Goal: Find specific page/section: Find specific page/section

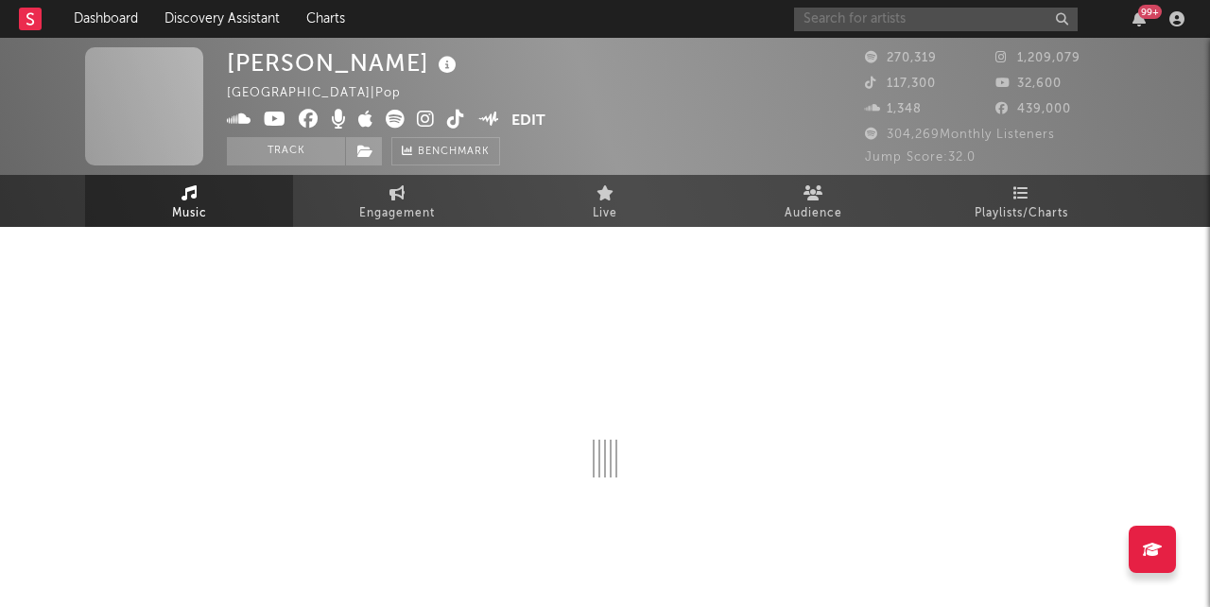
click at [908, 26] on input "text" at bounding box center [936, 20] width 284 height 24
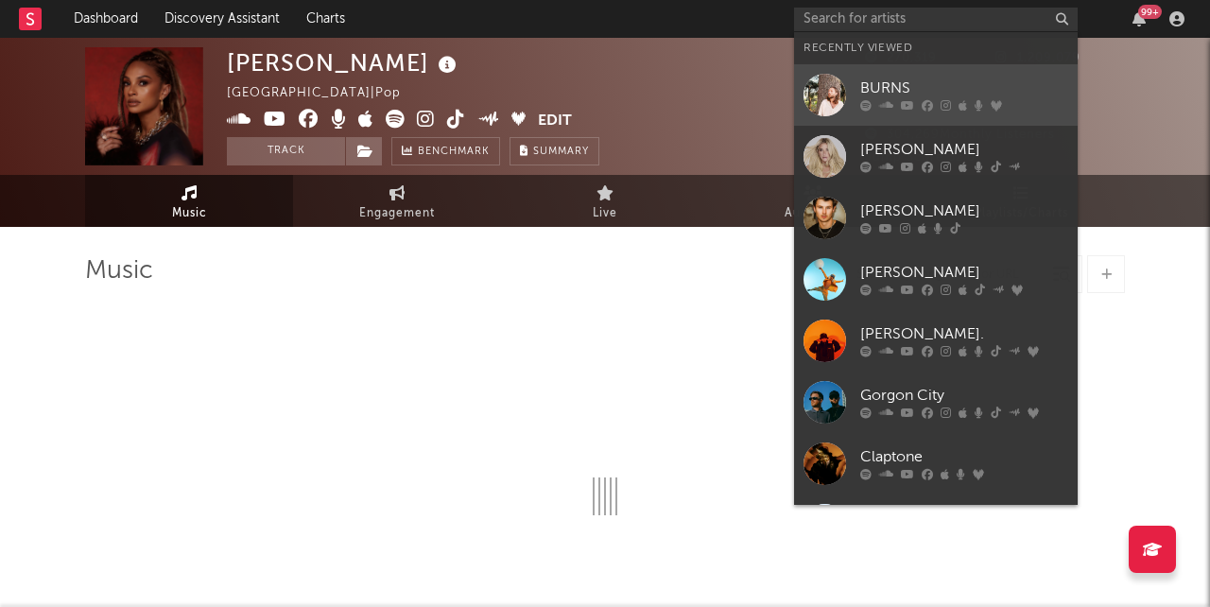
click at [885, 87] on div "BURNS" at bounding box center [964, 88] width 208 height 23
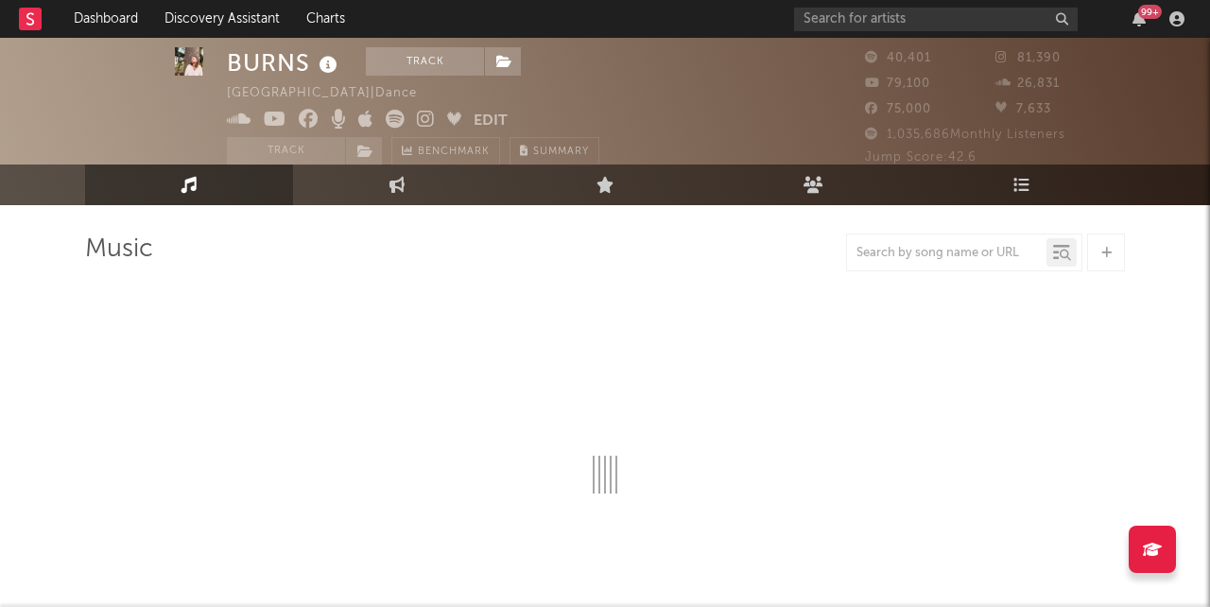
scroll to position [26, 0]
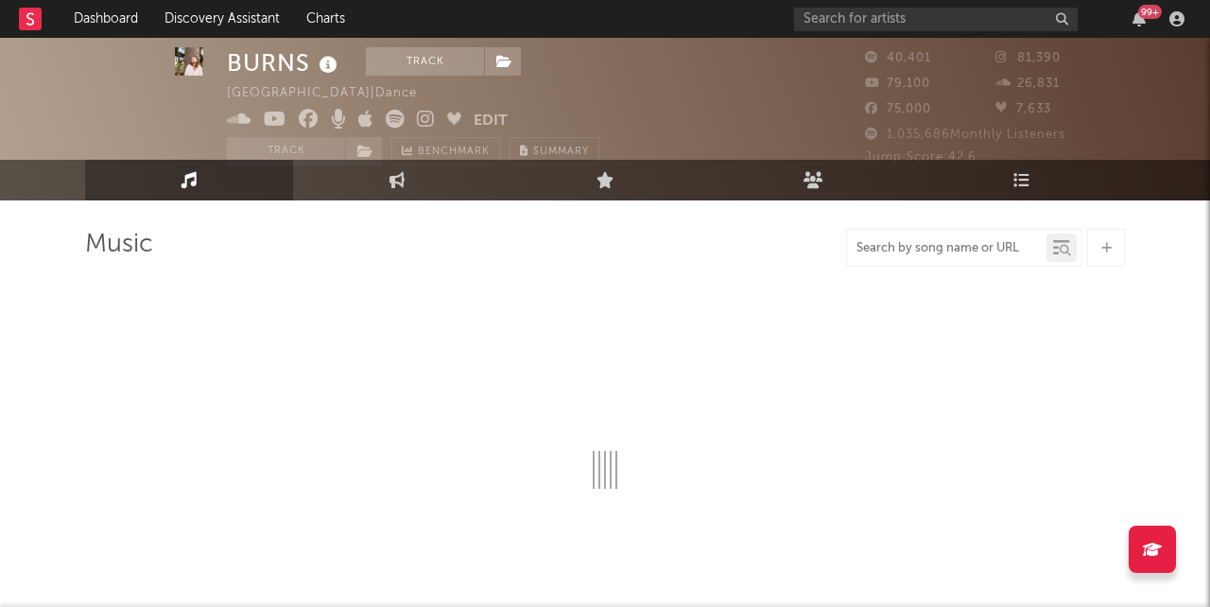
click at [935, 243] on input "text" at bounding box center [946, 248] width 199 height 15
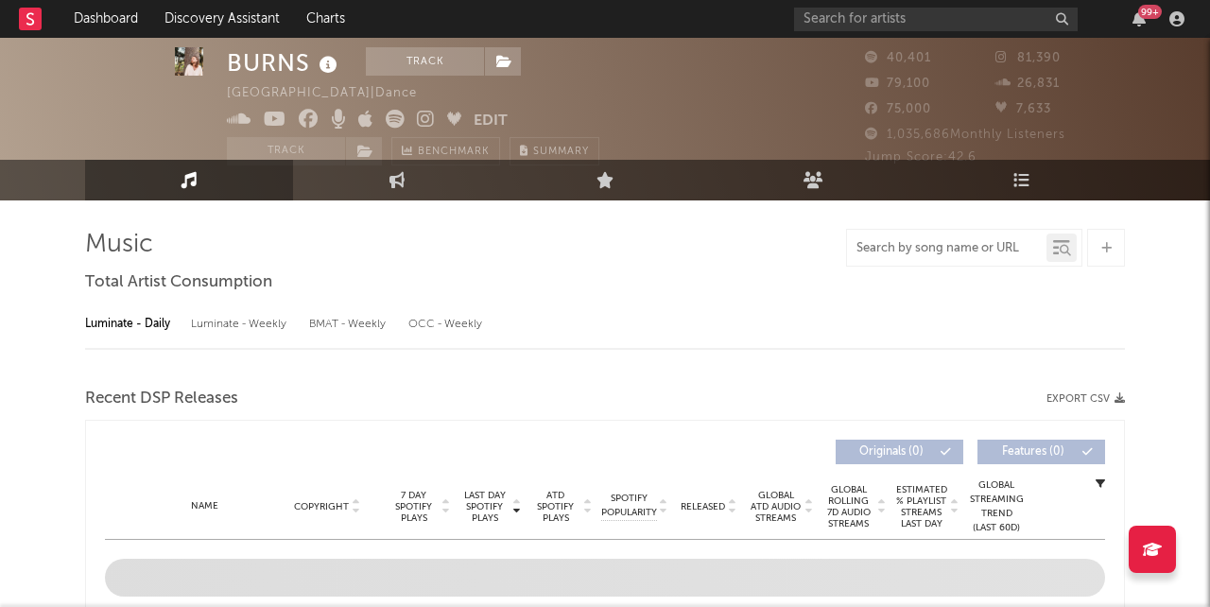
select select "6m"
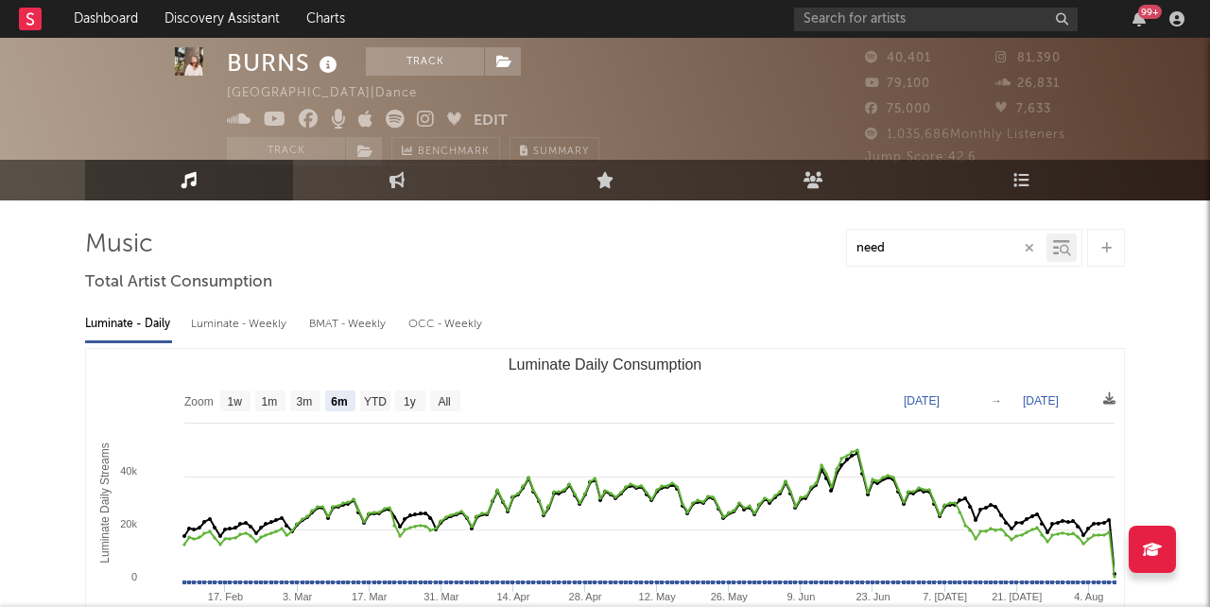
type input "need"
select select "6m"
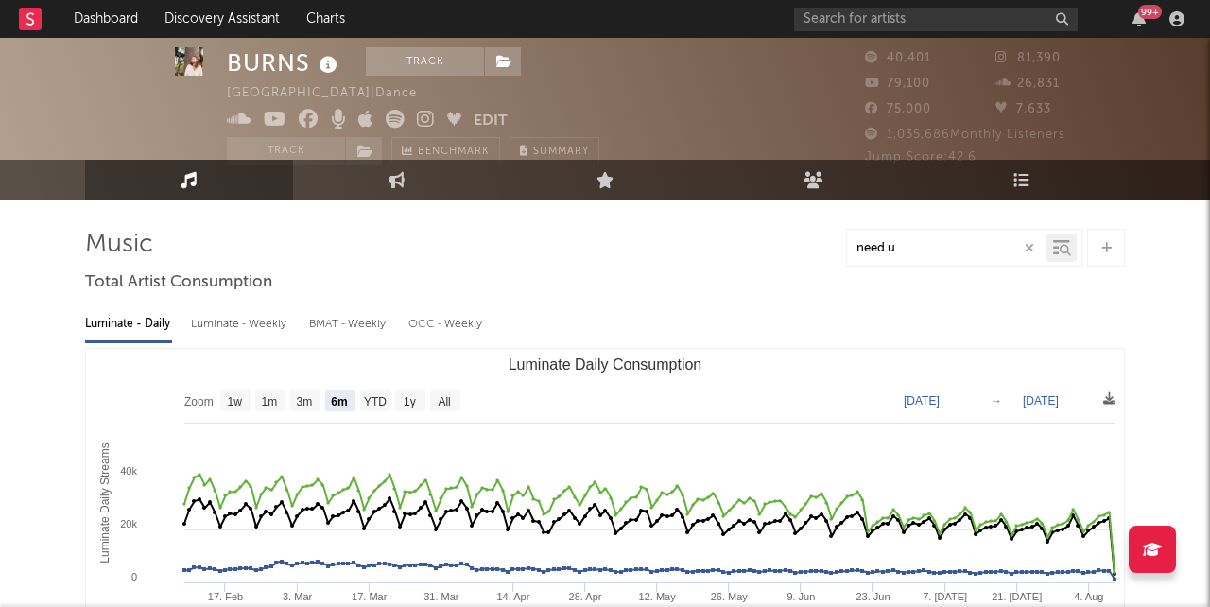
type input "need u"
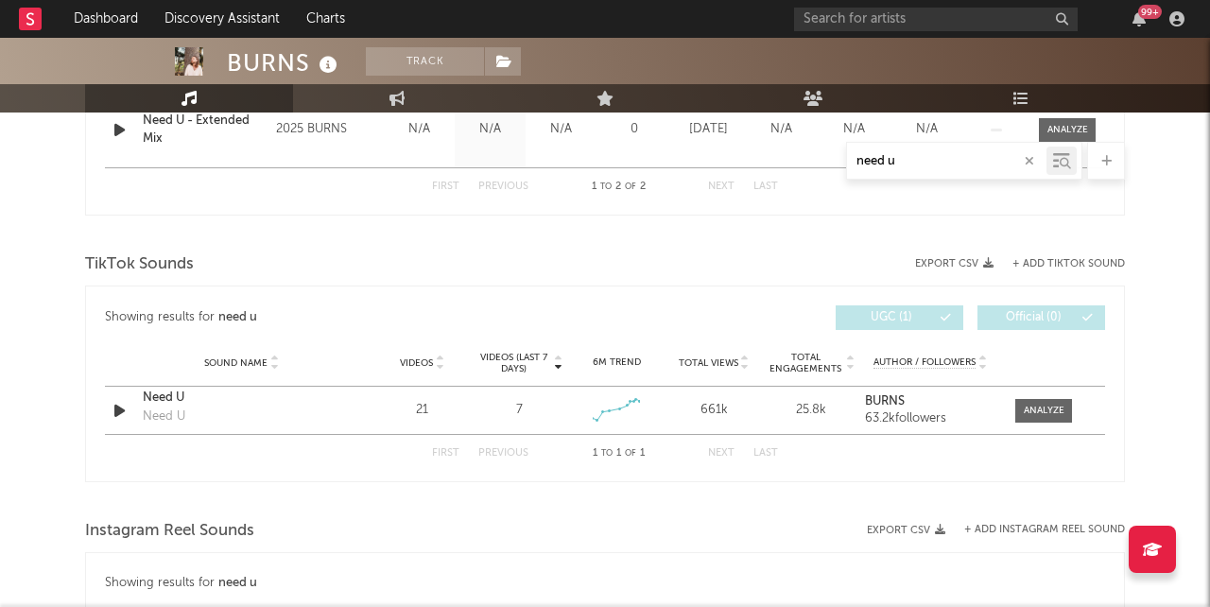
scroll to position [929, 0]
